Goal: Task Accomplishment & Management: Use online tool/utility

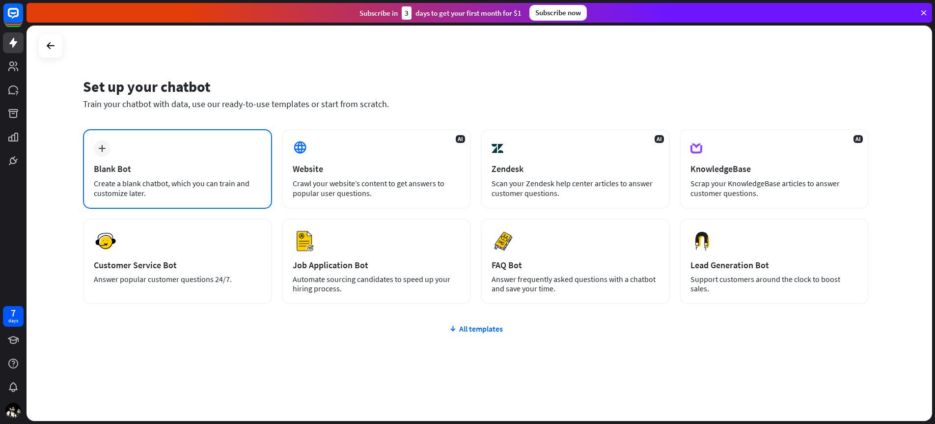
click at [155, 181] on div "Create a blank chatbot, which you can train and customize later." at bounding box center [177, 188] width 167 height 20
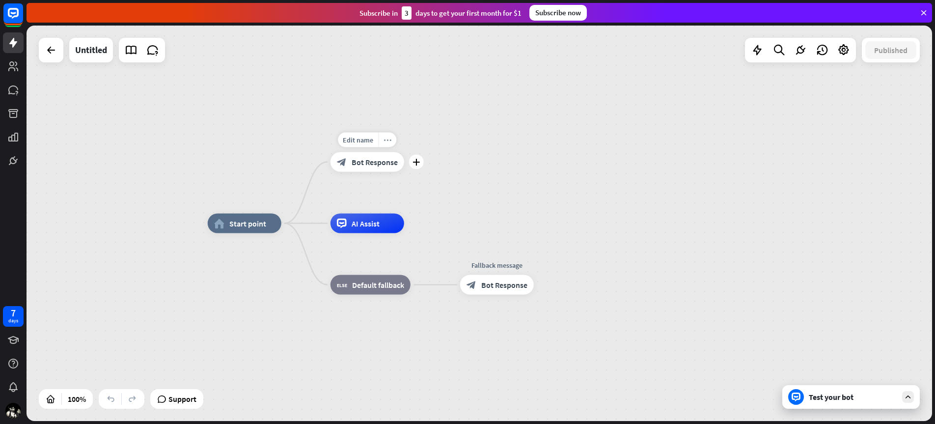
click at [387, 139] on icon "more_horiz" at bounding box center [388, 139] width 8 height 7
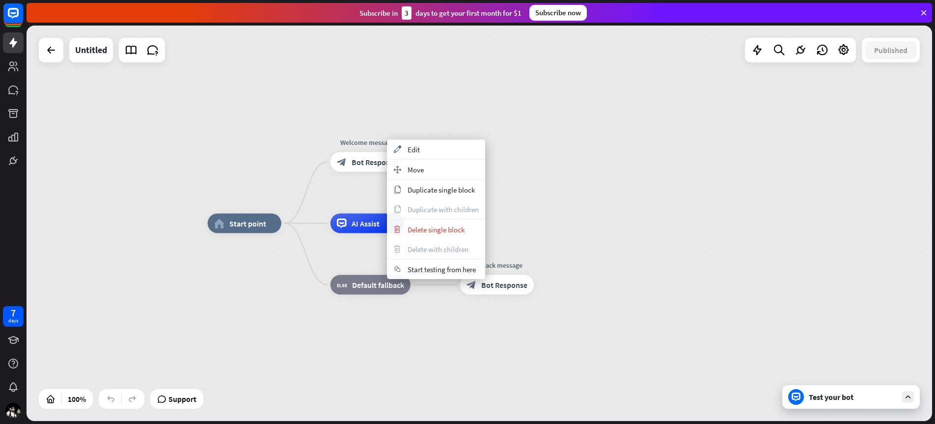
click at [404, 101] on div "home_2 Start point Welcome message block_bot_response Bot Response AI Assist bl…" at bounding box center [480, 223] width 906 height 395
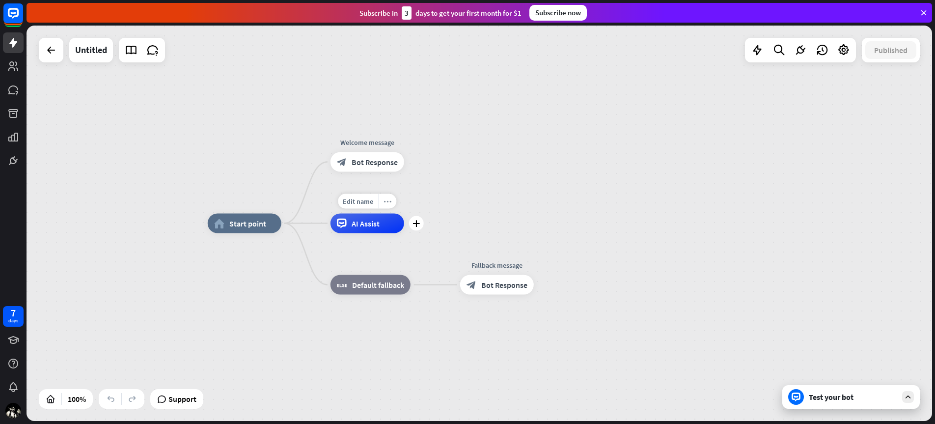
click at [388, 201] on icon "more_horiz" at bounding box center [388, 200] width 8 height 7
click at [363, 214] on div "plus AI Assist" at bounding box center [368, 224] width 74 height 20
click at [447, 184] on div "home_2 Start point Welcome message block_bot_response Bot Response AI Assist bl…" at bounding box center [480, 223] width 906 height 395
click at [563, 189] on div "home_2 Start point Welcome message block_bot_response Bot Response AI Assist bl…" at bounding box center [480, 223] width 906 height 395
click at [153, 56] on link at bounding box center [153, 50] width 20 height 20
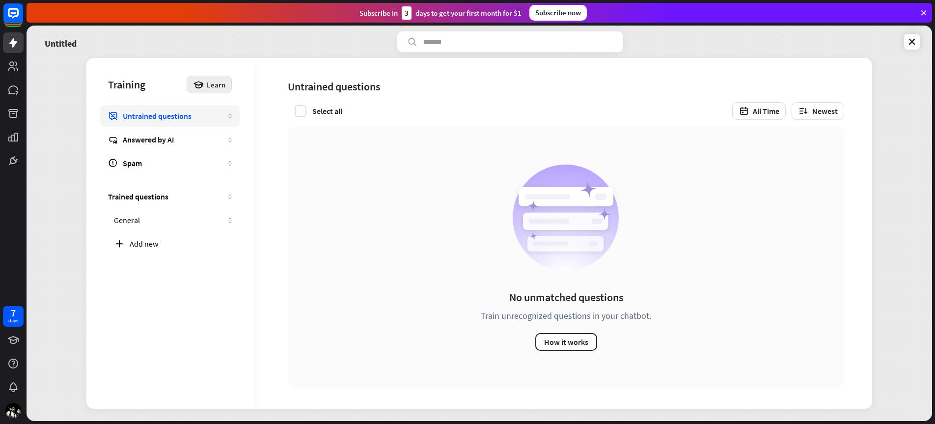
click at [228, 83] on div "Learn" at bounding box center [209, 85] width 45 height 18
drag, startPoint x: 906, startPoint y: 174, endPoint x: 919, endPoint y: 112, distance: 63.2
click at [906, 174] on div "Untitled Training Learn Untrained questions 0 Answered by AI 0 Spam 0 Trained q…" at bounding box center [480, 223] width 906 height 395
click at [909, 45] on icon at bounding box center [912, 42] width 10 height 10
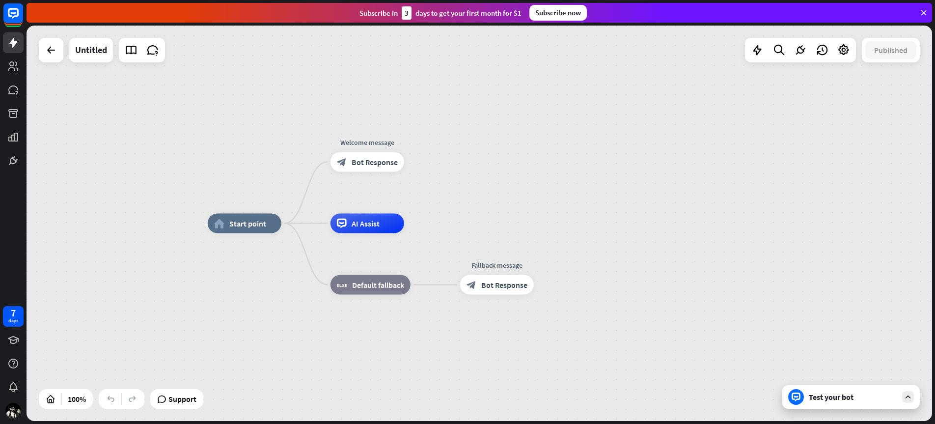
click at [923, 11] on icon at bounding box center [923, 12] width 9 height 9
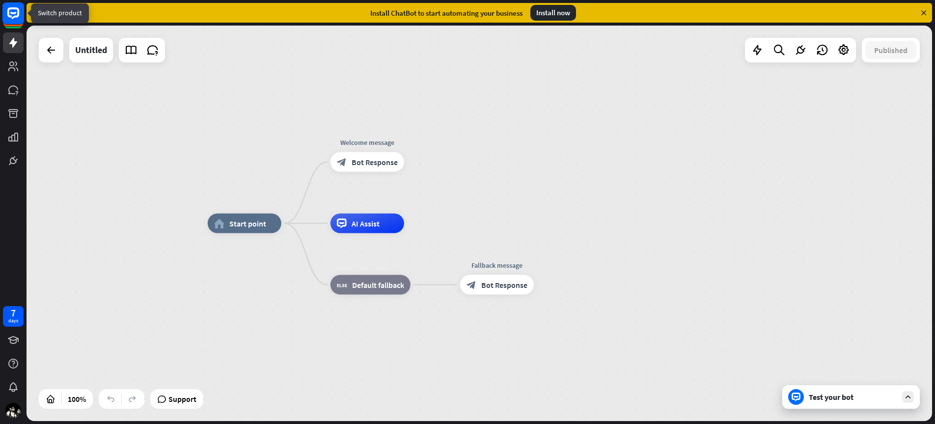
click at [13, 14] on rect at bounding box center [13, 13] width 22 height 22
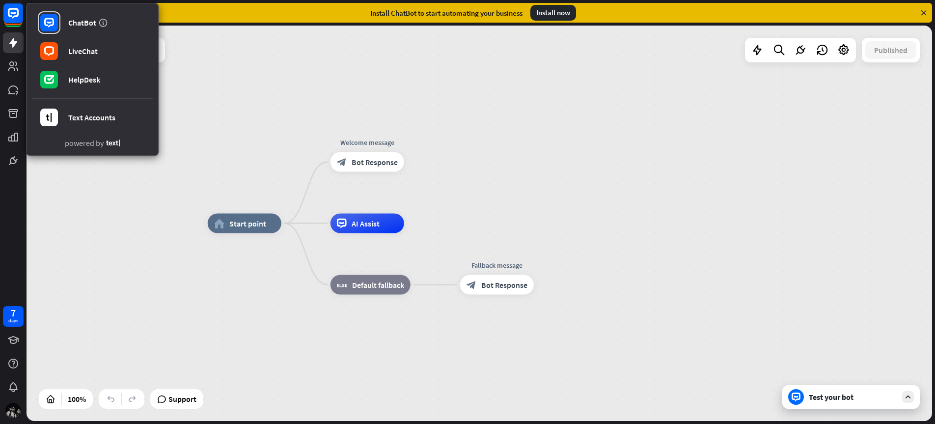
click at [15, 420] on div at bounding box center [13, 410] width 21 height 21
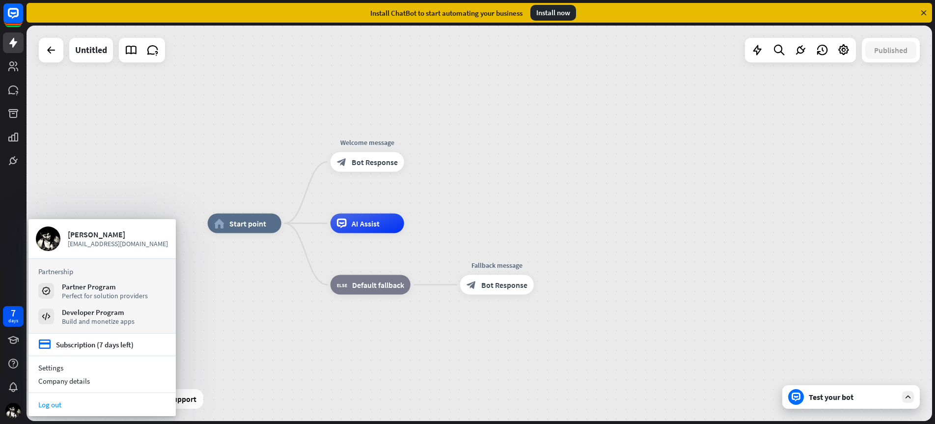
click at [48, 407] on link "Log out" at bounding box center [101, 404] width 147 height 13
